Goal: Task Accomplishment & Management: Manage account settings

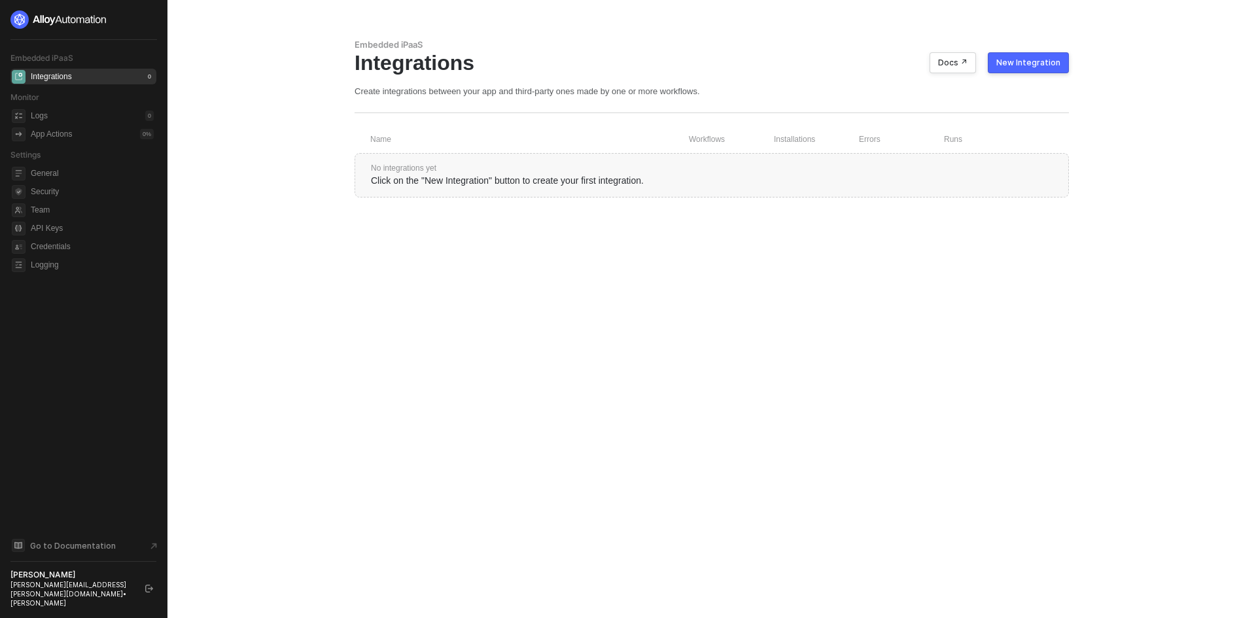
click at [1057, 65] on div "New Integration" at bounding box center [1028, 63] width 64 height 10
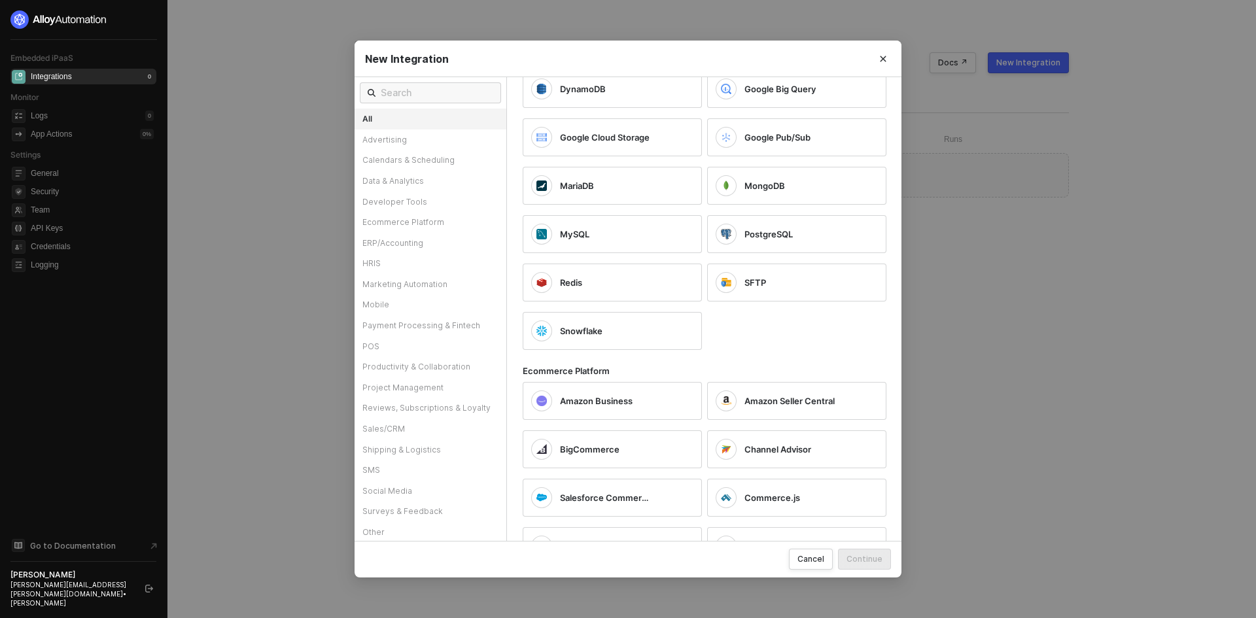
scroll to position [981, 0]
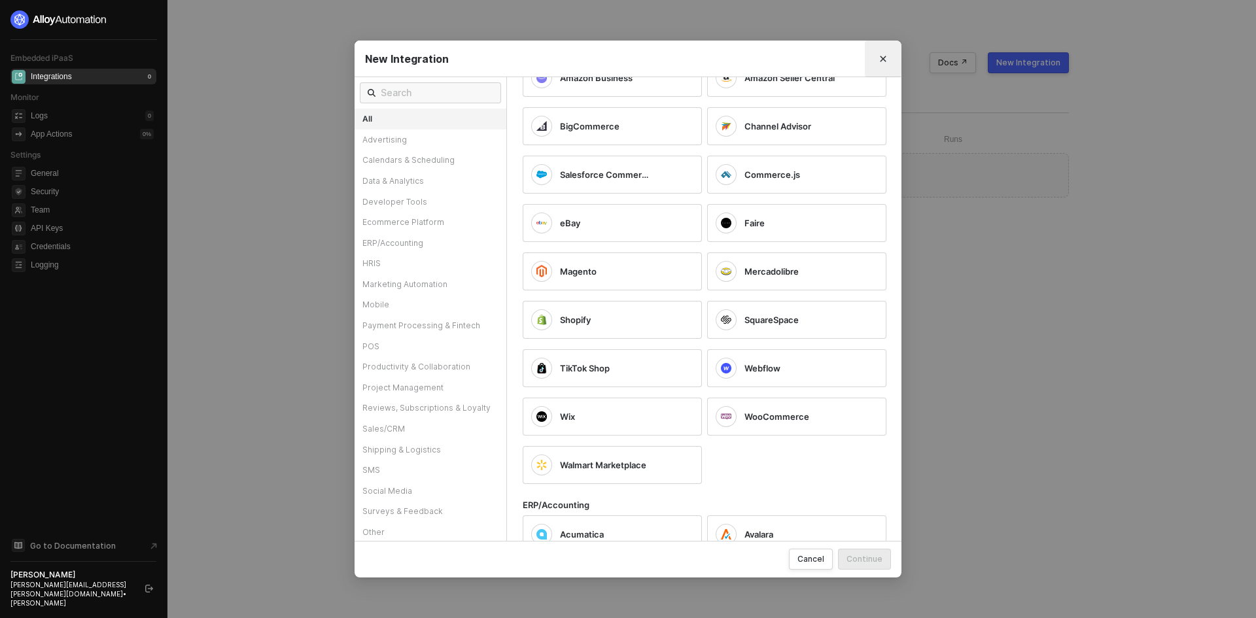
click at [889, 58] on button "Close" at bounding box center [882, 58] width 21 height 21
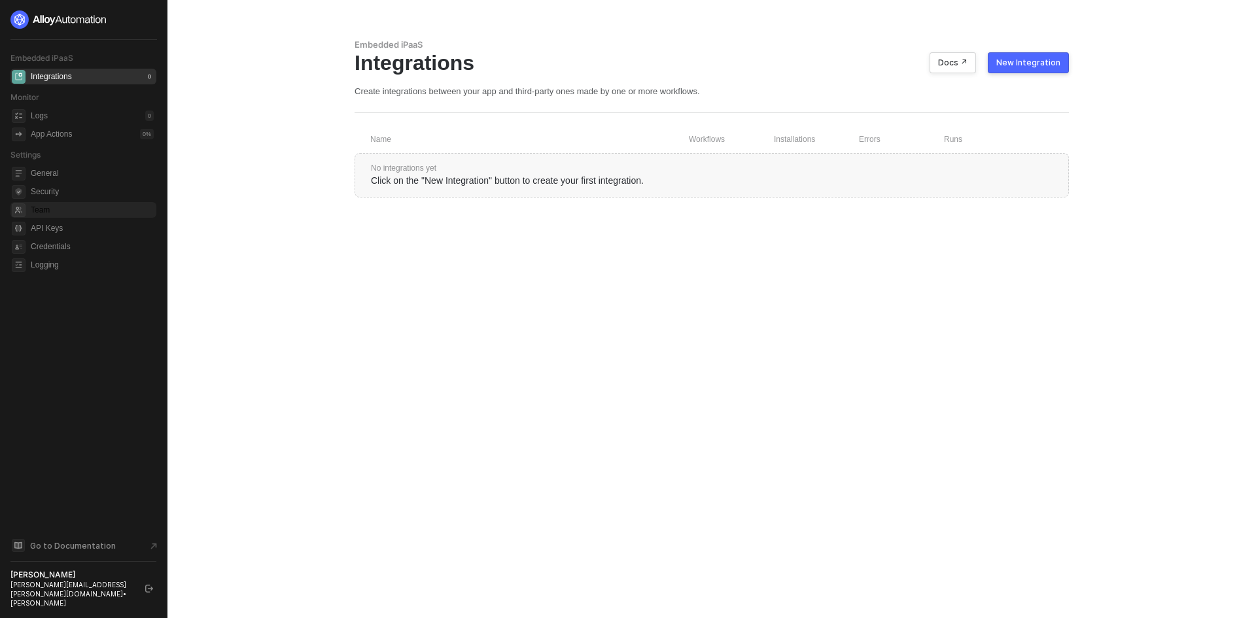
click at [56, 211] on span "Team" at bounding box center [92, 210] width 123 height 16
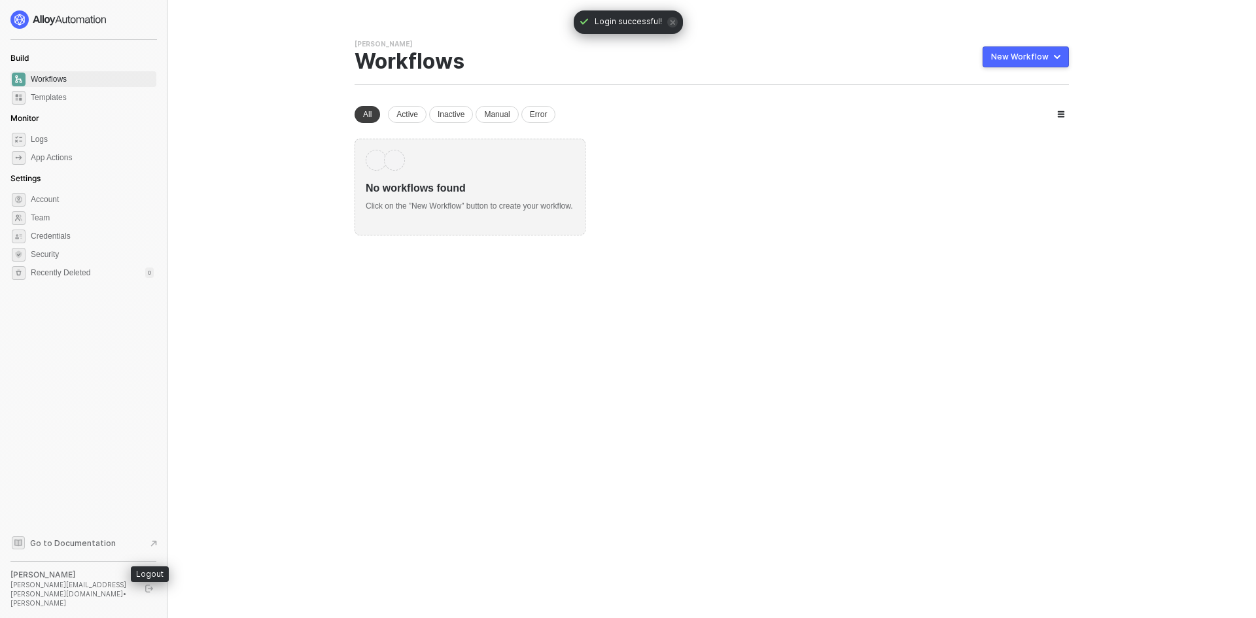
click at [154, 596] on button "button" at bounding box center [149, 589] width 16 height 16
